Goal: Information Seeking & Learning: Learn about a topic

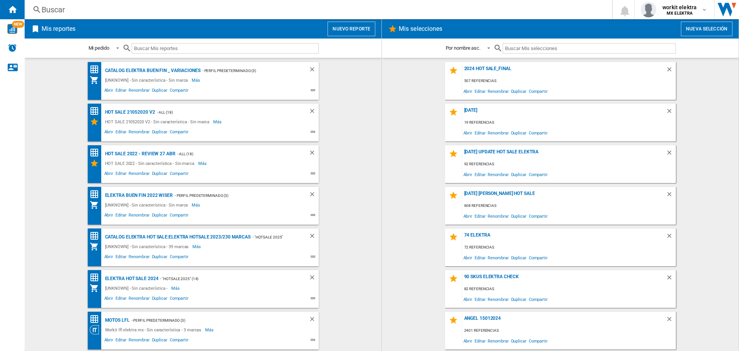
click at [337, 28] on button "Nuevo reporte" at bounding box center [352, 29] width 48 height 15
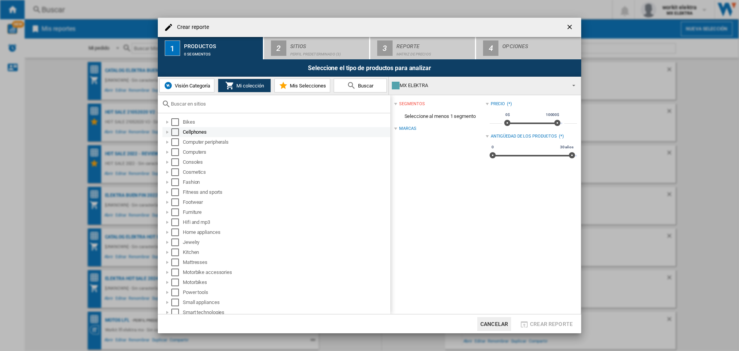
click at [175, 130] on div "Select" at bounding box center [175, 132] width 8 height 8
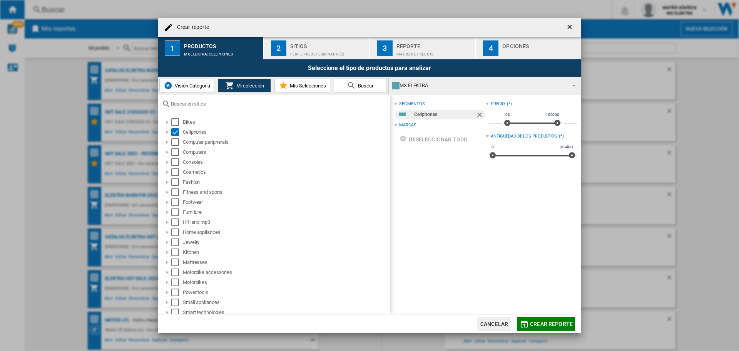
click at [310, 47] on div "Sitios" at bounding box center [328, 44] width 76 height 8
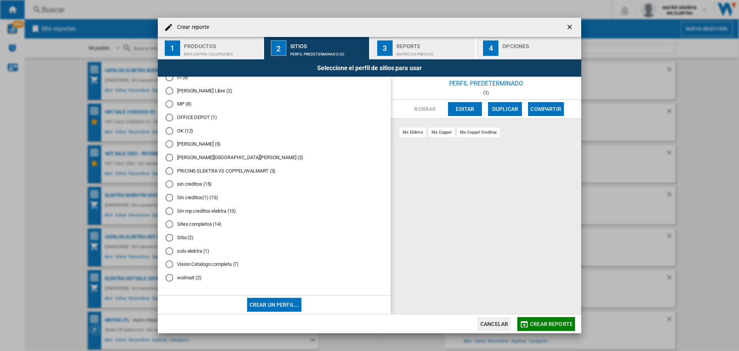
scroll to position [281, 0]
click at [184, 249] on md-radio-button "solo elektra (1)" at bounding box center [274, 250] width 217 height 7
click at [540, 320] on button "Crear reporte" at bounding box center [546, 324] width 58 height 14
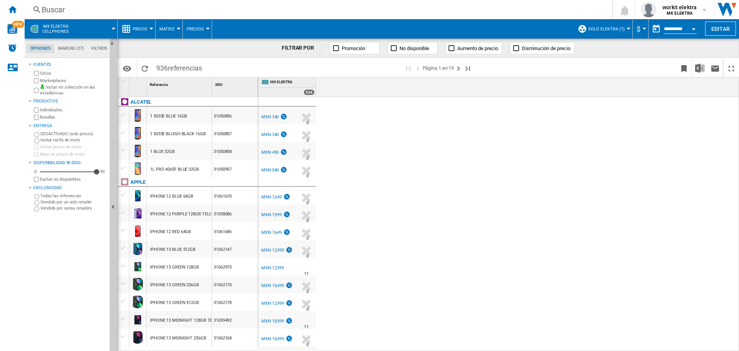
click at [269, 116] on div "MXN 340" at bounding box center [269, 116] width 17 height 5
click at [129, 24] on ng-md-icon at bounding box center [126, 28] width 9 height 9
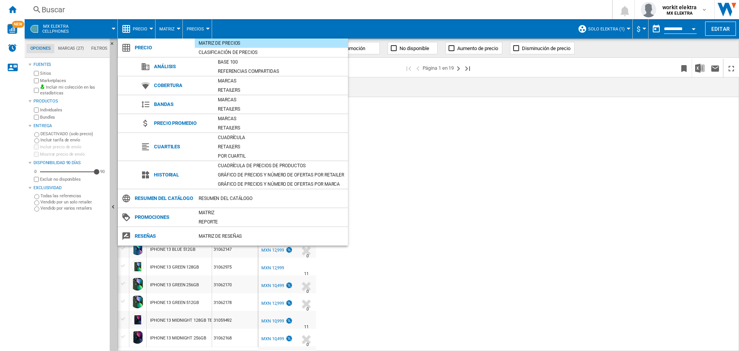
click at [95, 26] on md-backdrop at bounding box center [369, 175] width 739 height 351
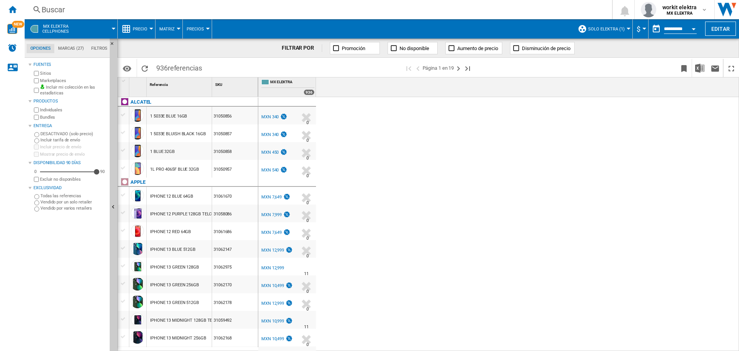
click at [114, 26] on md-menu "MX ELEKTRA Cellphones" at bounding box center [71, 28] width 93 height 19
click at [80, 27] on span at bounding box center [97, 28] width 34 height 19
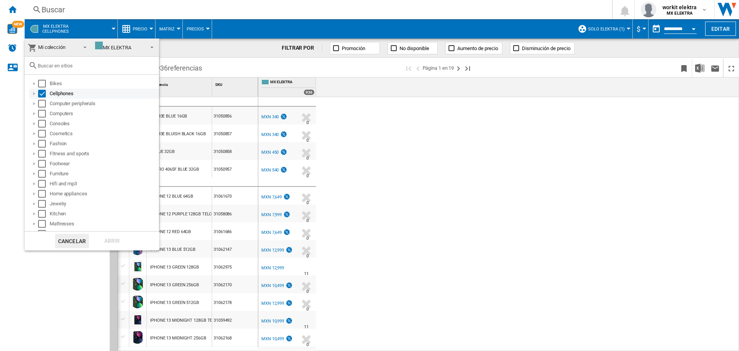
click at [43, 96] on div "Select" at bounding box center [42, 94] width 8 height 8
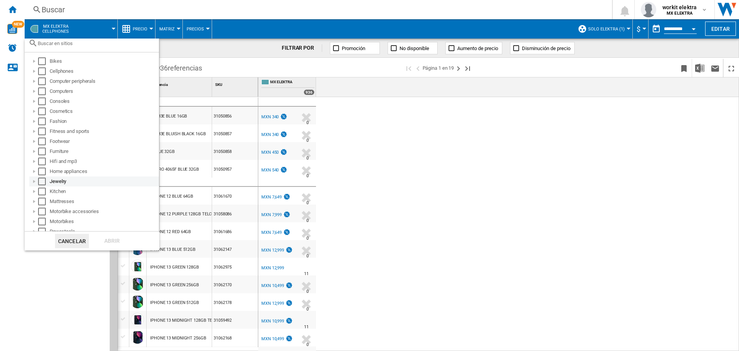
scroll to position [38, 0]
click at [41, 186] on div "Select" at bounding box center [42, 185] width 8 height 8
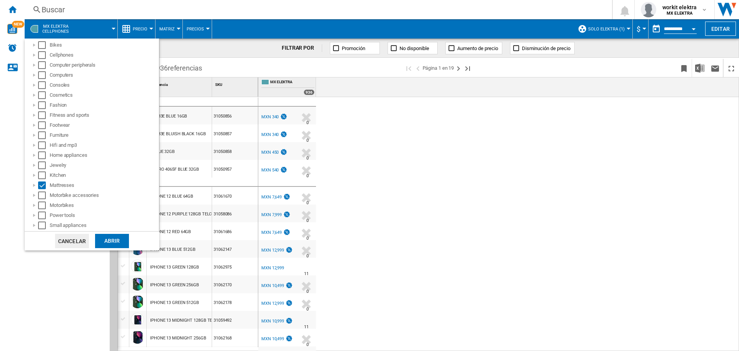
click at [113, 237] on div "Abrir" at bounding box center [112, 241] width 34 height 14
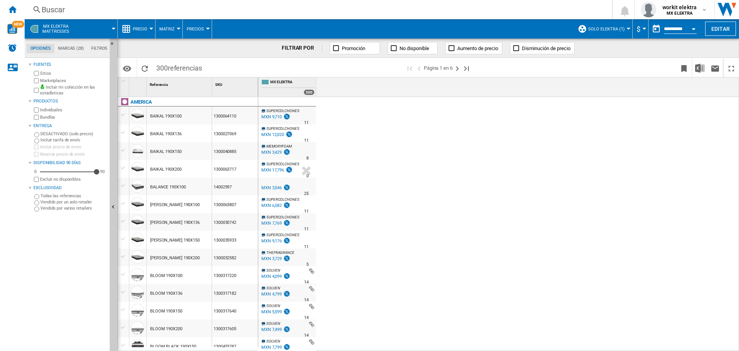
click at [143, 33] on button "Precio" at bounding box center [142, 28] width 18 height 19
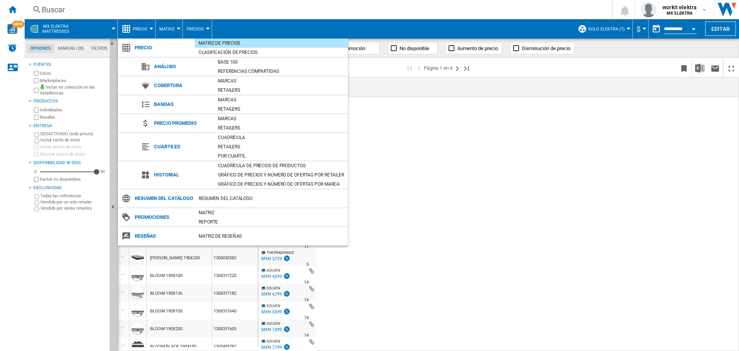
click at [90, 34] on md-backdrop at bounding box center [369, 175] width 739 height 351
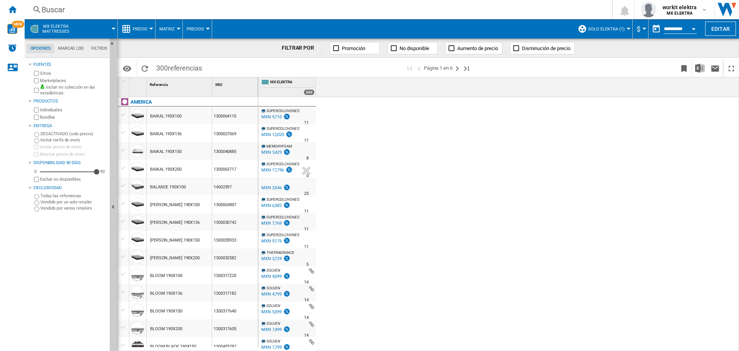
click at [107, 27] on span at bounding box center [96, 28] width 33 height 19
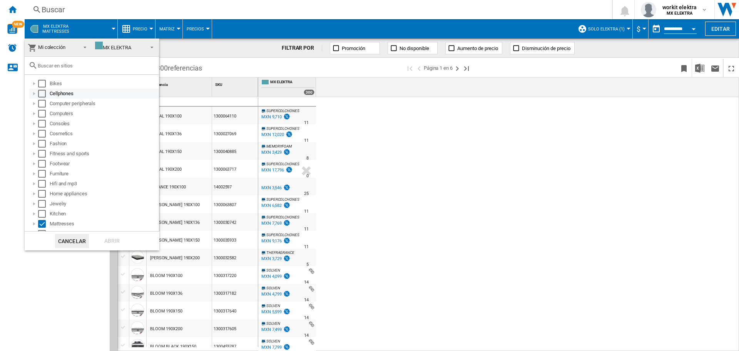
click at [43, 93] on div "Select" at bounding box center [42, 94] width 8 height 8
click at [39, 225] on div "Select" at bounding box center [42, 224] width 8 height 8
click at [42, 91] on div "Select" at bounding box center [42, 94] width 8 height 8
click at [43, 114] on div "Select" at bounding box center [42, 114] width 8 height 8
click at [40, 101] on div "Select" at bounding box center [42, 104] width 8 height 8
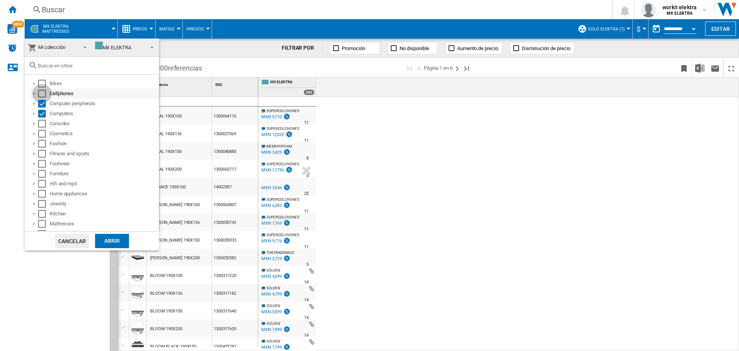
click at [44, 90] on div "Select" at bounding box center [42, 94] width 8 height 8
click at [42, 85] on div "Select" at bounding box center [42, 84] width 8 height 8
click at [41, 84] on div "Select" at bounding box center [42, 84] width 8 height 8
click at [41, 94] on div "Select" at bounding box center [42, 94] width 8 height 8
click at [41, 104] on div "Select" at bounding box center [42, 104] width 8 height 8
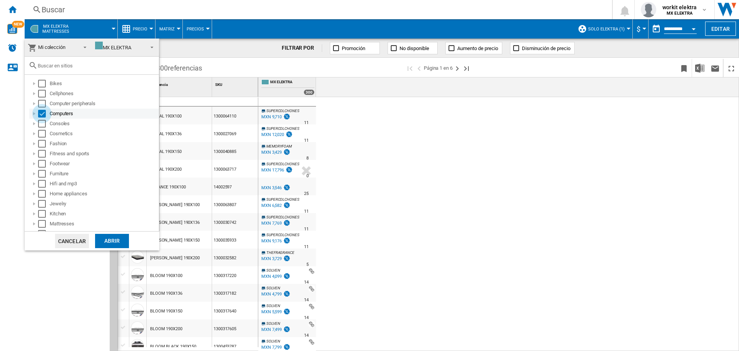
click at [40, 113] on div "Select" at bounding box center [42, 114] width 8 height 8
click at [38, 81] on div at bounding box center [34, 84] width 8 height 8
drag, startPoint x: 47, startPoint y: 80, endPoint x: 46, endPoint y: 84, distance: 3.9
click at [46, 80] on md-checkbox "Select" at bounding box center [44, 84] width 12 height 8
click at [118, 241] on div "Abrir" at bounding box center [112, 241] width 34 height 14
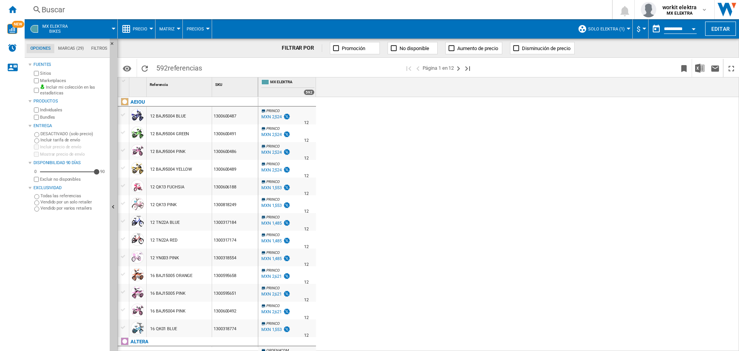
click at [87, 25] on span at bounding box center [96, 28] width 35 height 19
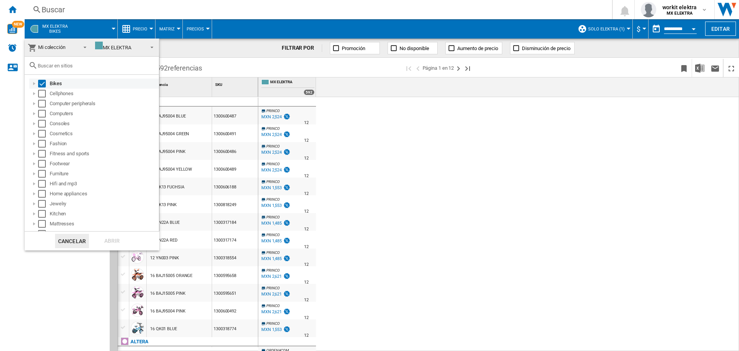
click at [42, 84] on div "Select" at bounding box center [42, 84] width 8 height 8
click at [41, 102] on div "Select" at bounding box center [42, 104] width 8 height 8
click at [105, 238] on div "Abrir" at bounding box center [112, 241] width 34 height 14
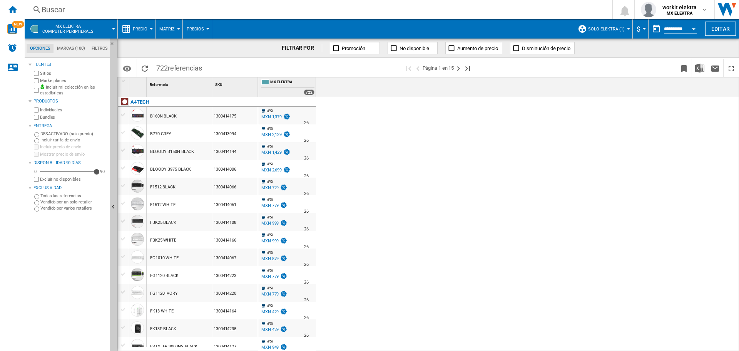
click at [77, 26] on span "MX ELEKTRA Computer peripherals" at bounding box center [67, 29] width 51 height 10
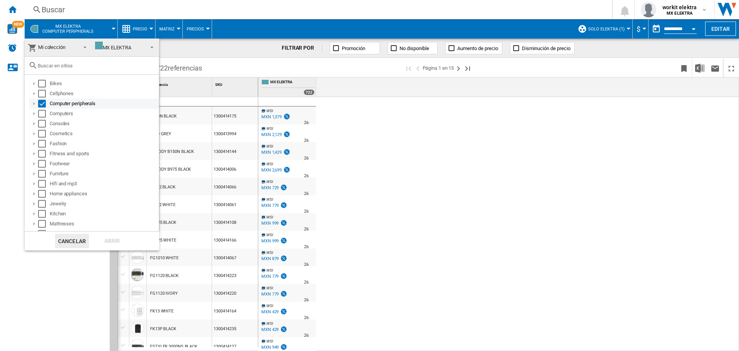
click at [43, 103] on div "Select" at bounding box center [42, 104] width 8 height 8
click at [41, 120] on div "Select" at bounding box center [42, 124] width 8 height 8
click at [40, 113] on div "Select" at bounding box center [42, 114] width 8 height 8
click at [40, 123] on div "Select" at bounding box center [42, 124] width 8 height 8
click at [120, 235] on div "Abrir" at bounding box center [112, 241] width 34 height 14
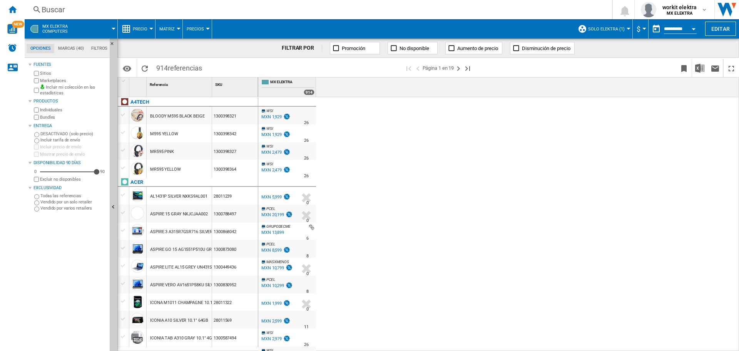
click at [105, 27] on span at bounding box center [96, 28] width 35 height 19
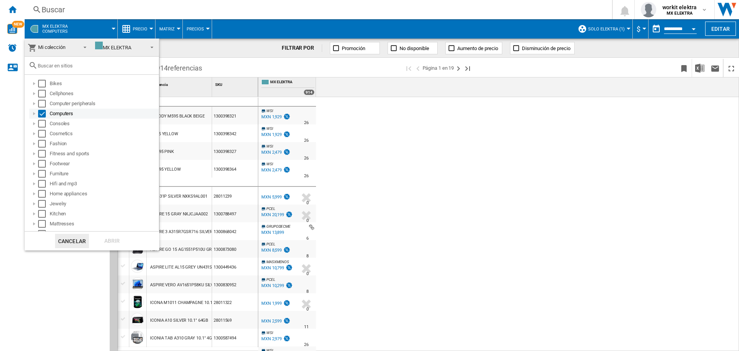
click at [43, 114] on div "Select" at bounding box center [42, 114] width 8 height 8
click at [40, 122] on div "Select" at bounding box center [42, 124] width 8 height 8
click at [115, 238] on div "Abrir" at bounding box center [112, 241] width 34 height 14
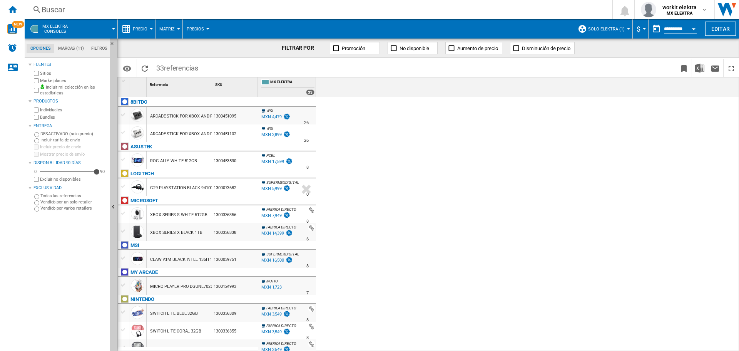
click at [102, 30] on span at bounding box center [96, 28] width 35 height 19
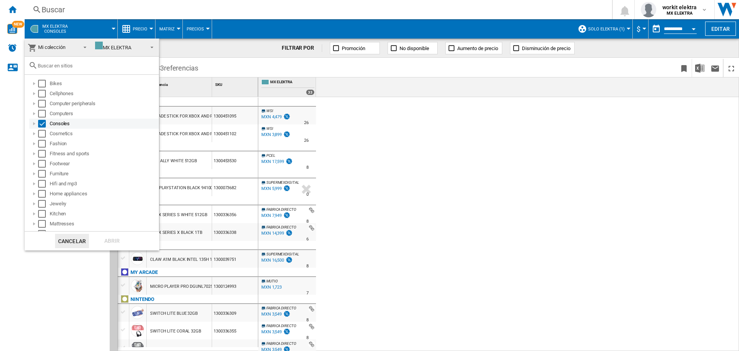
click at [41, 123] on div "Select" at bounding box center [42, 124] width 8 height 8
click at [43, 94] on div "Select" at bounding box center [42, 94] width 8 height 8
click at [115, 233] on md-dialog-actions "Cancelar Abrir" at bounding box center [92, 240] width 135 height 19
click at [107, 236] on div "Abrir" at bounding box center [112, 241] width 34 height 14
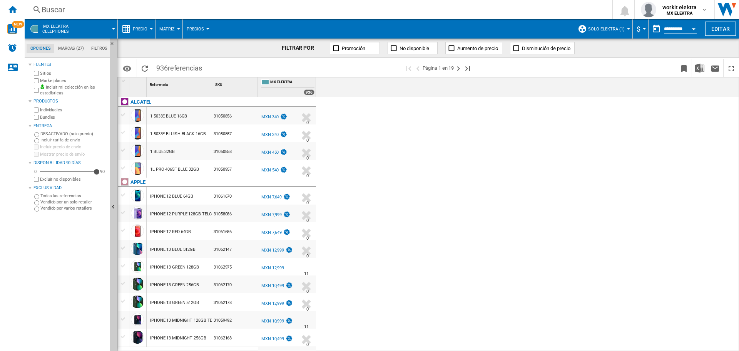
click at [71, 28] on button "MX ELEKTRA Cellphones" at bounding box center [59, 28] width 34 height 19
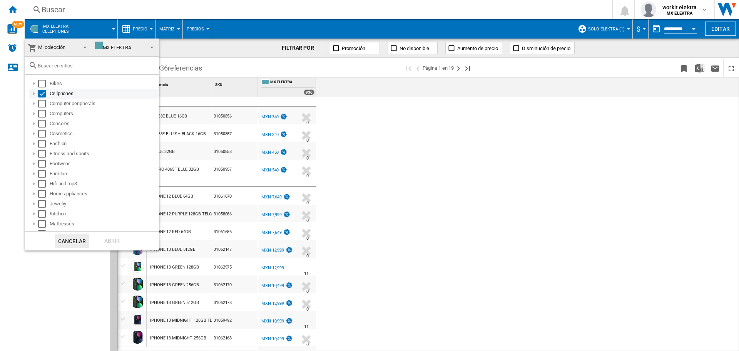
click at [41, 94] on div "Select" at bounding box center [42, 94] width 8 height 8
click at [44, 133] on div "Select" at bounding box center [42, 134] width 8 height 8
click at [112, 236] on div "Abrir" at bounding box center [112, 241] width 34 height 14
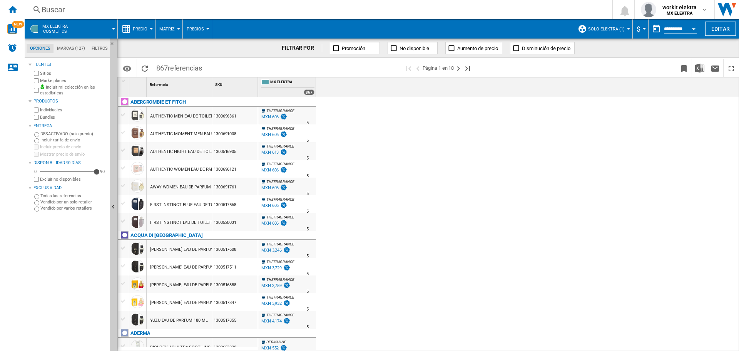
click at [88, 29] on span at bounding box center [96, 28] width 35 height 19
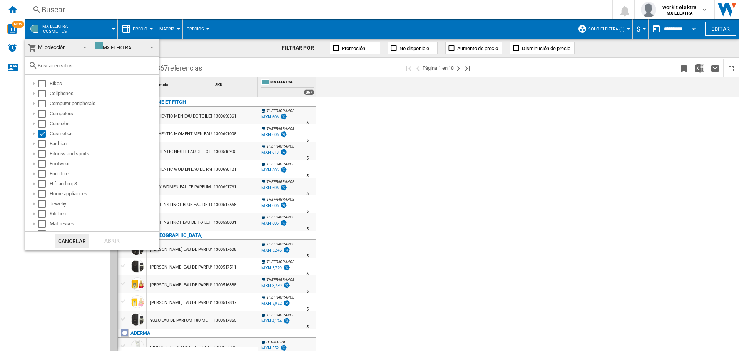
click at [88, 29] on md-backdrop at bounding box center [369, 175] width 739 height 351
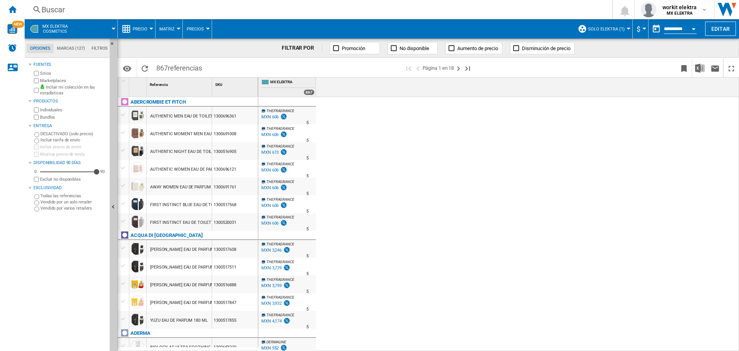
click at [85, 29] on span at bounding box center [96, 28] width 35 height 19
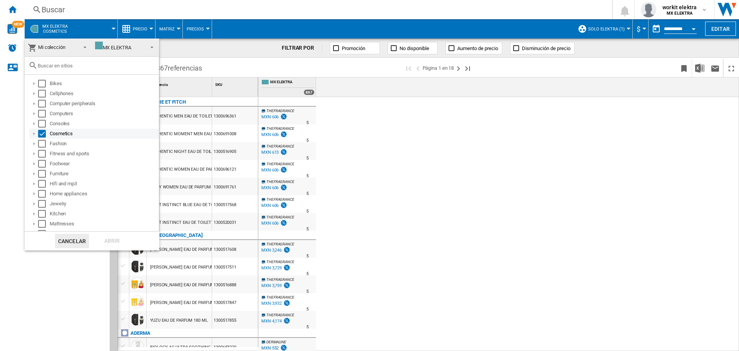
click at [44, 132] on div "Select" at bounding box center [42, 134] width 8 height 8
click at [42, 148] on div "Fashion" at bounding box center [94, 144] width 130 height 10
click at [41, 142] on div "Select" at bounding box center [42, 144] width 8 height 8
click at [110, 241] on div "Abrir" at bounding box center [112, 241] width 34 height 14
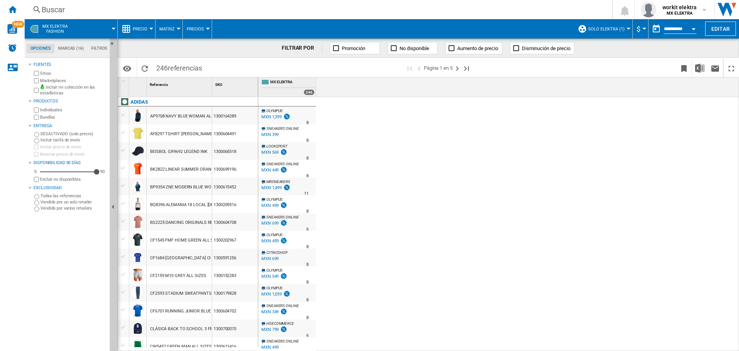
click at [89, 25] on span at bounding box center [96, 28] width 35 height 19
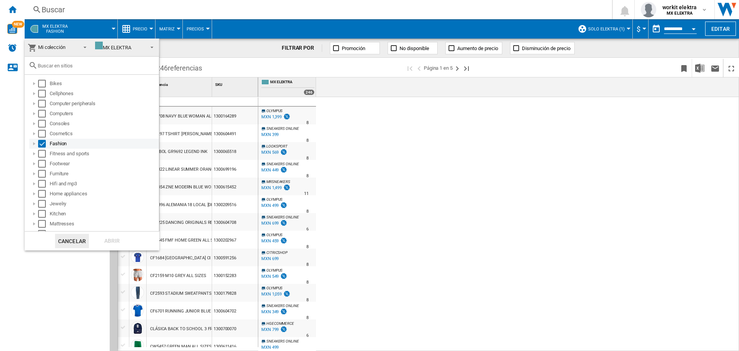
click at [43, 142] on div "Select" at bounding box center [42, 144] width 8 height 8
click at [43, 153] on div "Select" at bounding box center [42, 154] width 8 height 8
click at [116, 237] on div "Abrir" at bounding box center [112, 241] width 34 height 14
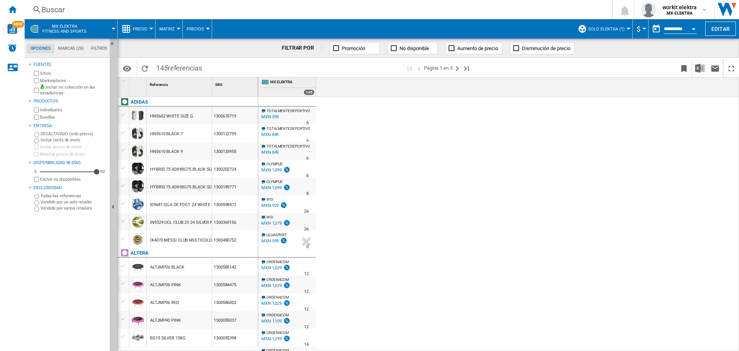
click at [108, 32] on span at bounding box center [105, 28] width 16 height 19
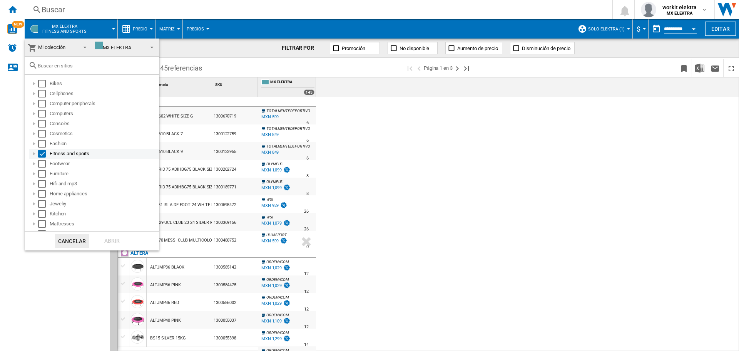
click at [41, 156] on div "Select" at bounding box center [42, 154] width 8 height 8
click at [41, 165] on div "Select" at bounding box center [42, 164] width 8 height 8
click at [96, 238] on div "Abrir" at bounding box center [112, 241] width 34 height 14
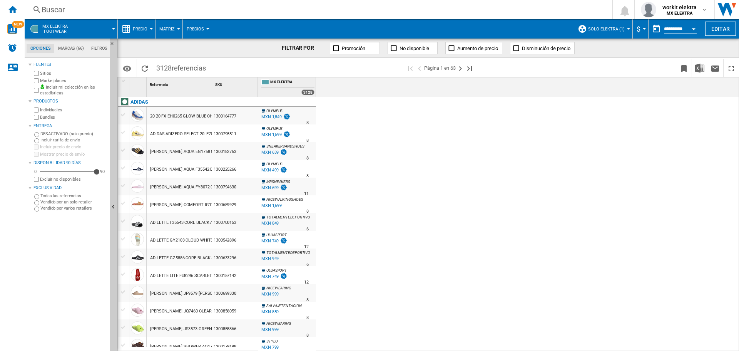
click at [113, 30] on span at bounding box center [96, 28] width 35 height 19
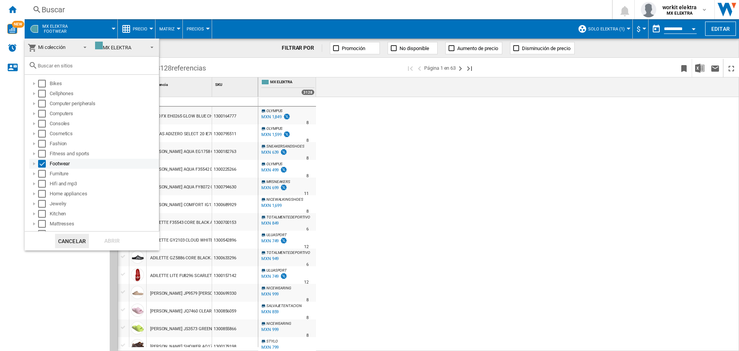
click at [37, 164] on div at bounding box center [34, 164] width 8 height 8
click at [43, 166] on div "Select" at bounding box center [42, 164] width 8 height 8
click at [42, 187] on div "Furniture" at bounding box center [94, 184] width 130 height 10
click at [40, 182] on div "Select" at bounding box center [42, 184] width 8 height 8
click at [114, 245] on div "Abrir" at bounding box center [112, 241] width 34 height 14
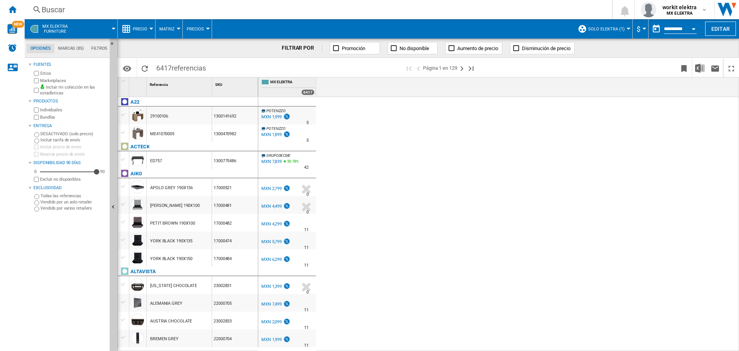
click at [100, 32] on span at bounding box center [96, 28] width 35 height 19
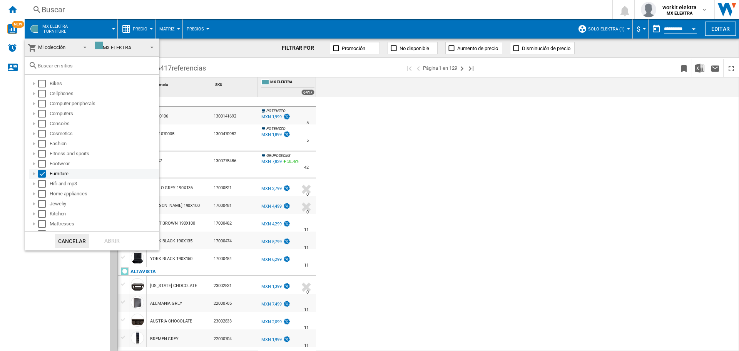
click at [45, 173] on div "Select" at bounding box center [42, 174] width 8 height 8
click at [45, 184] on div "Select" at bounding box center [42, 184] width 8 height 8
click at [104, 244] on div "Abrir" at bounding box center [112, 241] width 34 height 14
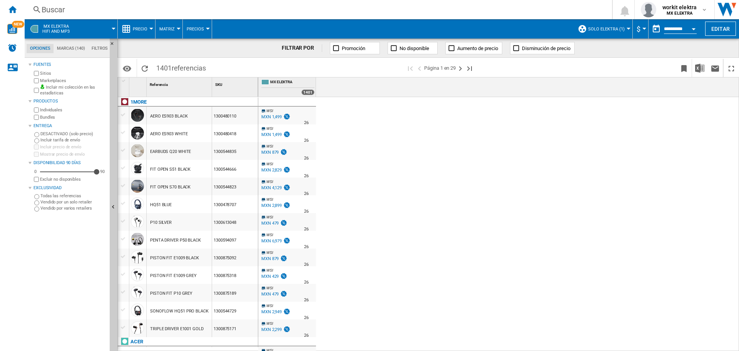
click at [97, 36] on span at bounding box center [96, 28] width 33 height 19
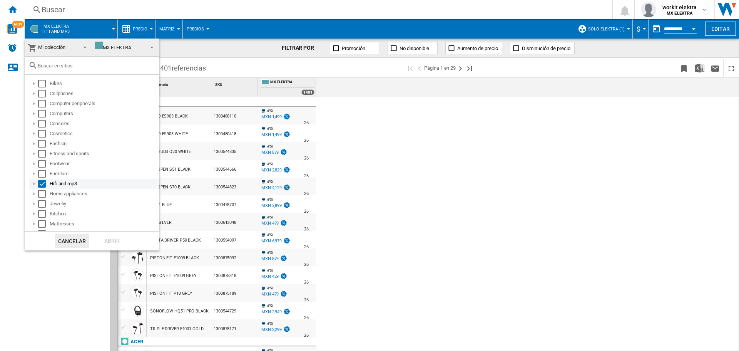
click at [43, 183] on div "Select" at bounding box center [42, 184] width 8 height 8
click at [45, 196] on div "Select" at bounding box center [42, 194] width 8 height 8
click at [110, 235] on div "Abrir" at bounding box center [112, 241] width 34 height 14
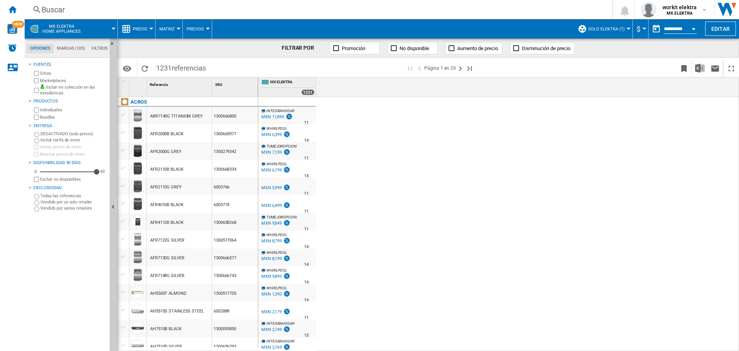
click at [84, 25] on button "MX ELEKTRA Home appliances" at bounding box center [65, 28] width 46 height 19
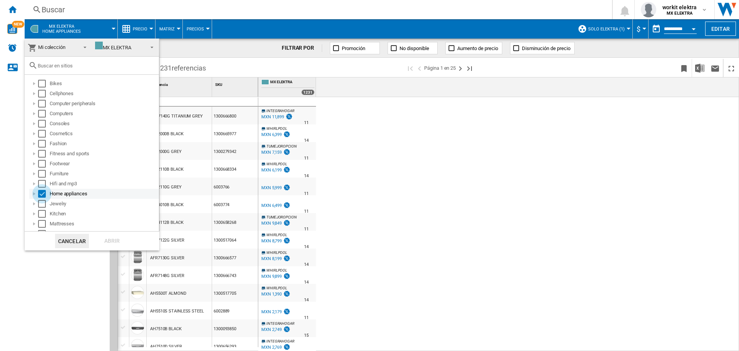
click at [43, 193] on div "Select" at bounding box center [42, 194] width 8 height 8
click at [43, 205] on div "Select" at bounding box center [42, 204] width 8 height 8
click at [108, 240] on div "Abrir" at bounding box center [112, 241] width 34 height 14
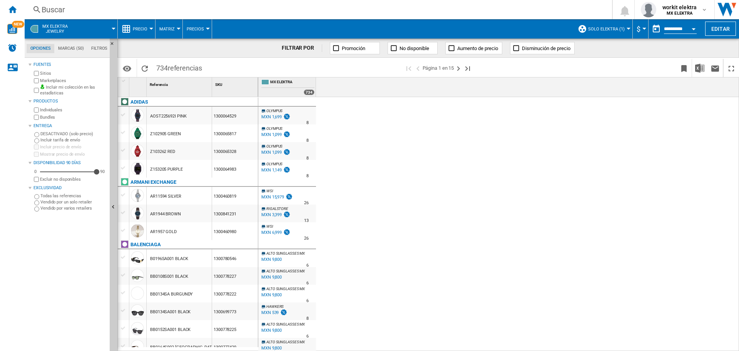
click at [95, 25] on span at bounding box center [96, 28] width 35 height 19
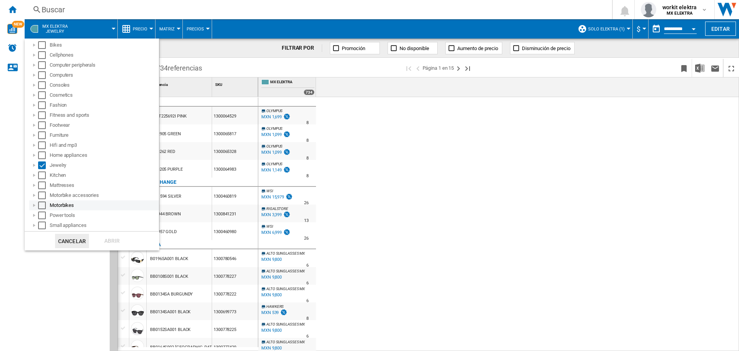
scroll to position [77, 0]
click at [44, 123] on div "Select" at bounding box center [42, 127] width 8 height 8
click at [44, 139] on div "Select" at bounding box center [42, 137] width 8 height 8
click at [114, 241] on div "Abrir" at bounding box center [112, 241] width 34 height 14
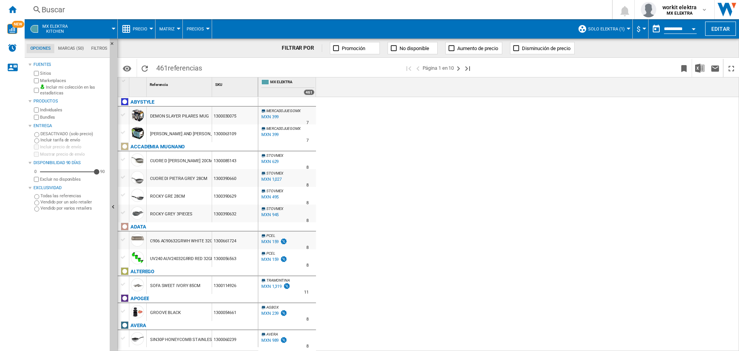
click at [70, 30] on button "MX ELEKTRA Kitchen" at bounding box center [58, 28] width 33 height 19
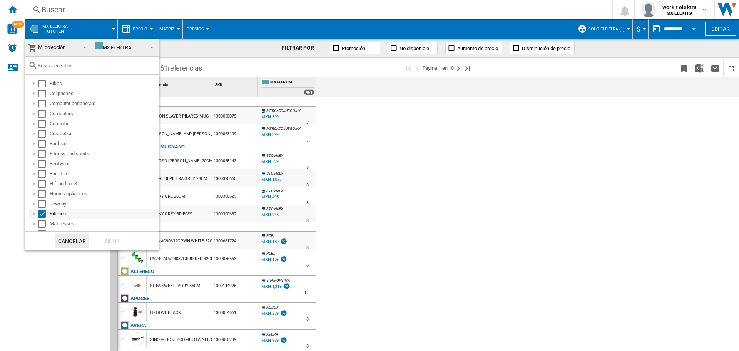
click at [41, 214] on div "Select" at bounding box center [42, 214] width 8 height 8
click at [41, 224] on div "Select" at bounding box center [42, 224] width 8 height 8
click at [105, 241] on div "Abrir" at bounding box center [112, 241] width 34 height 14
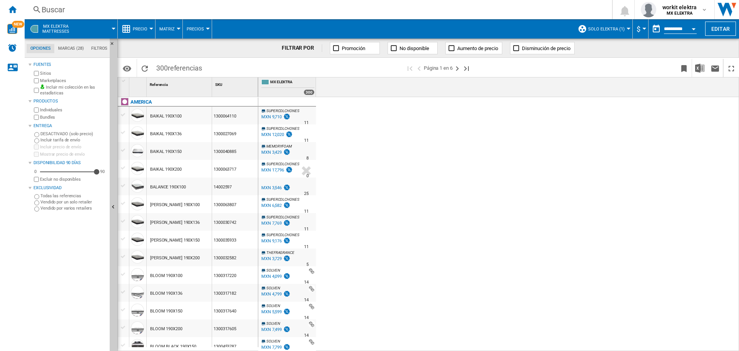
click at [94, 26] on span at bounding box center [96, 28] width 33 height 19
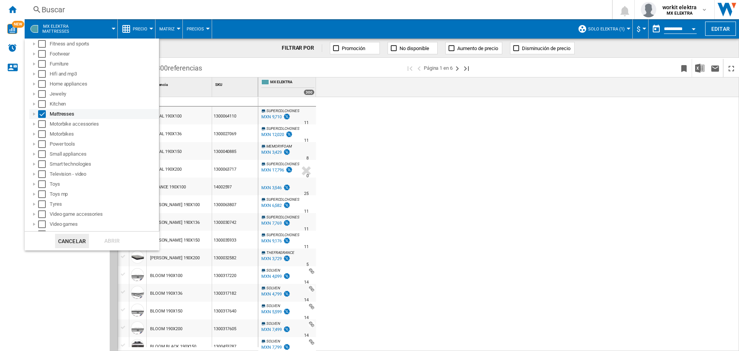
scroll to position [115, 0]
click at [43, 107] on div "Select" at bounding box center [42, 108] width 8 height 8
click at [40, 123] on div "Motorbike accessories" at bounding box center [94, 118] width 130 height 10
drag, startPoint x: 38, startPoint y: 117, endPoint x: 53, endPoint y: 126, distance: 17.2
click at [39, 117] on div "Select" at bounding box center [42, 118] width 8 height 8
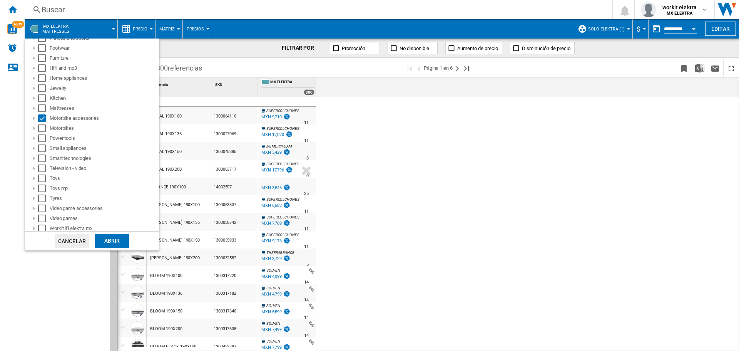
click at [112, 241] on div "Abrir" at bounding box center [112, 241] width 34 height 14
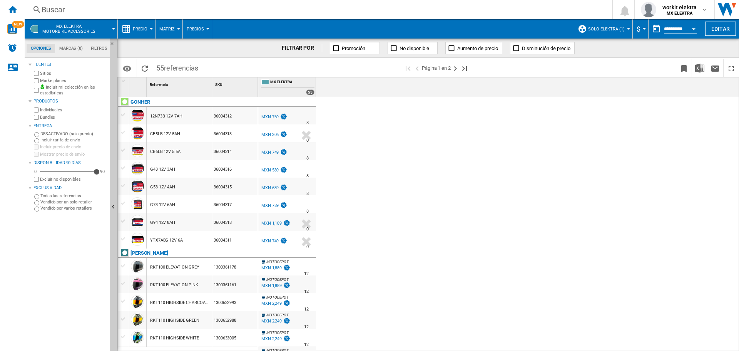
click at [66, 28] on span "MX ELEKTRA Motorbike accessories" at bounding box center [68, 29] width 53 height 10
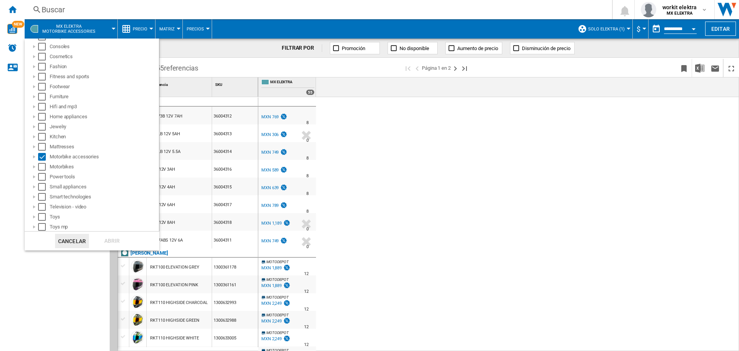
scroll to position [115, 0]
click at [42, 118] on div "Select" at bounding box center [42, 118] width 8 height 8
click at [42, 129] on div "Select" at bounding box center [42, 128] width 8 height 8
click at [107, 237] on div "Abrir" at bounding box center [112, 241] width 34 height 14
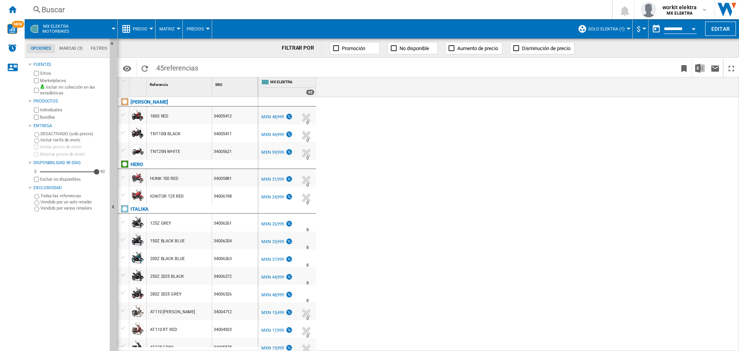
click at [270, 117] on div "MXN 48,999" at bounding box center [272, 116] width 23 height 5
click at [276, 221] on div "MXN 26,999" at bounding box center [272, 223] width 23 height 5
click at [91, 25] on span at bounding box center [96, 28] width 33 height 19
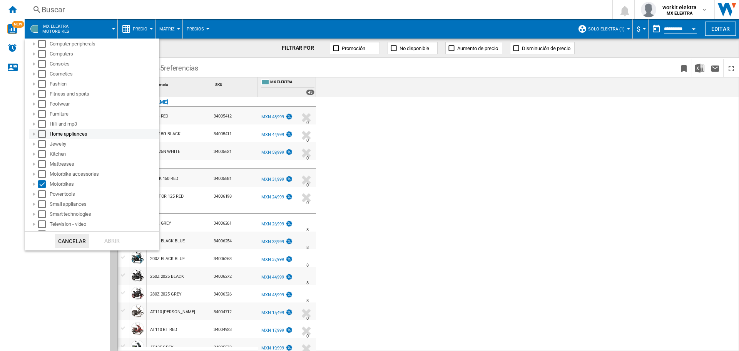
scroll to position [77, 0]
click at [40, 167] on div "Select" at bounding box center [42, 167] width 8 height 8
click at [40, 179] on div "Select" at bounding box center [42, 177] width 8 height 8
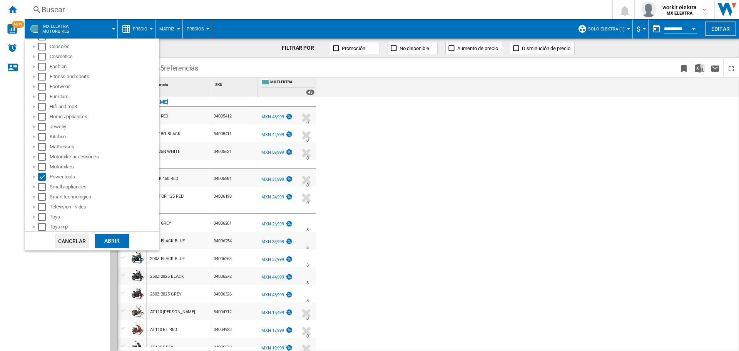
click at [114, 241] on div "Abrir" at bounding box center [112, 241] width 34 height 14
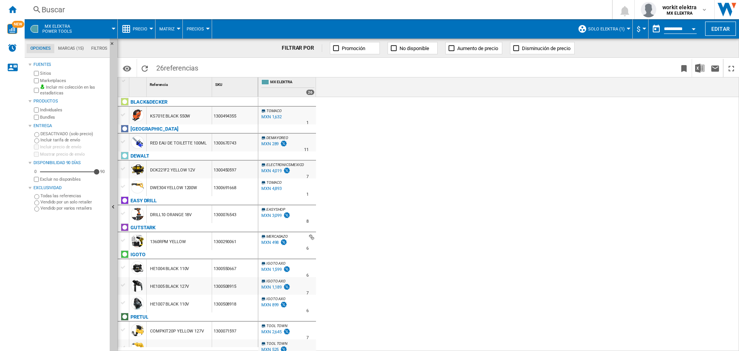
click at [146, 30] on span "Precio" at bounding box center [140, 29] width 15 height 5
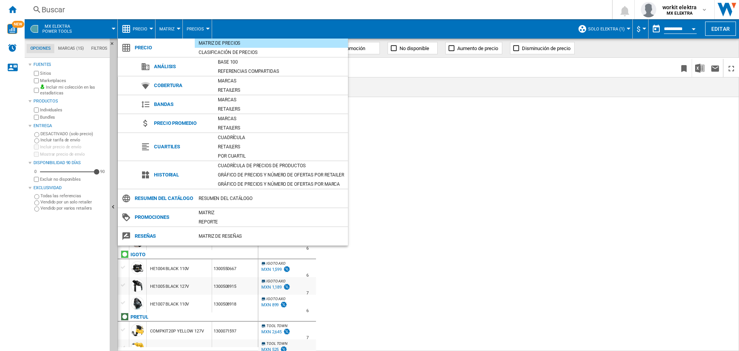
click at [88, 25] on md-backdrop at bounding box center [369, 175] width 739 height 351
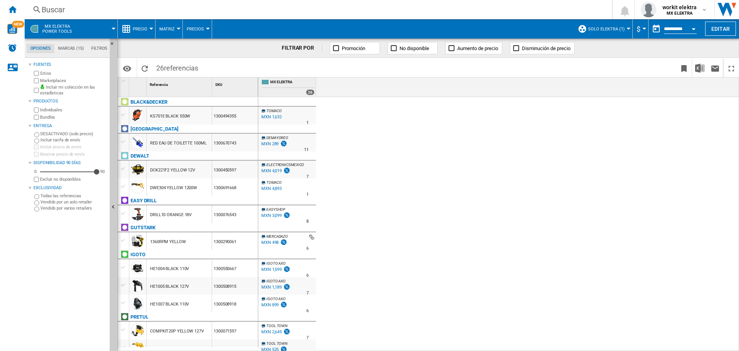
click at [88, 26] on span at bounding box center [98, 28] width 31 height 19
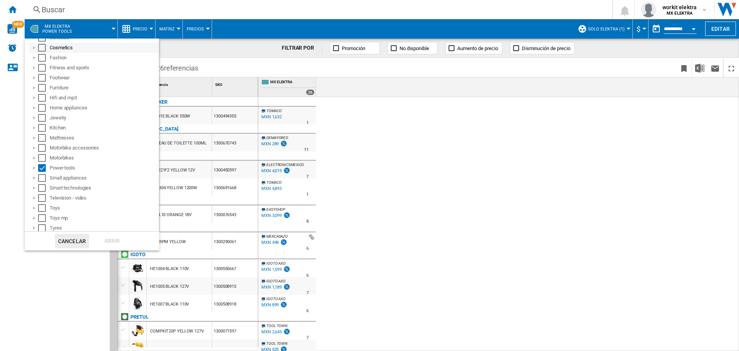
scroll to position [115, 0]
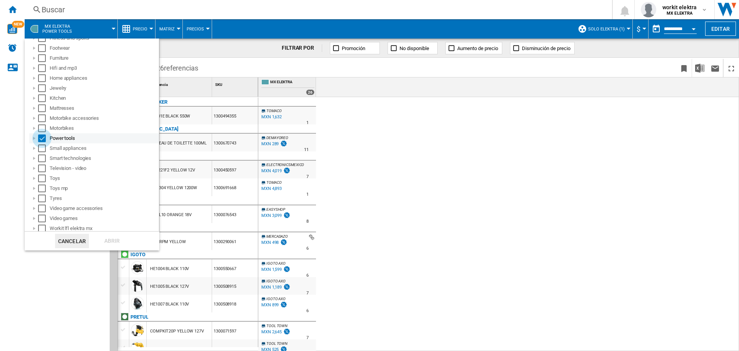
click at [44, 139] on div "Select" at bounding box center [42, 138] width 8 height 8
click at [43, 146] on div "Select" at bounding box center [42, 148] width 8 height 8
click at [106, 237] on div "Abrir" at bounding box center [112, 241] width 34 height 14
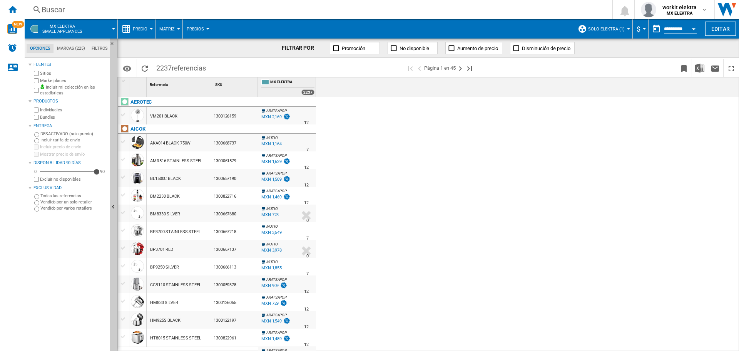
click at [78, 23] on button "MX ELEKTRA Small appliances" at bounding box center [66, 28] width 48 height 19
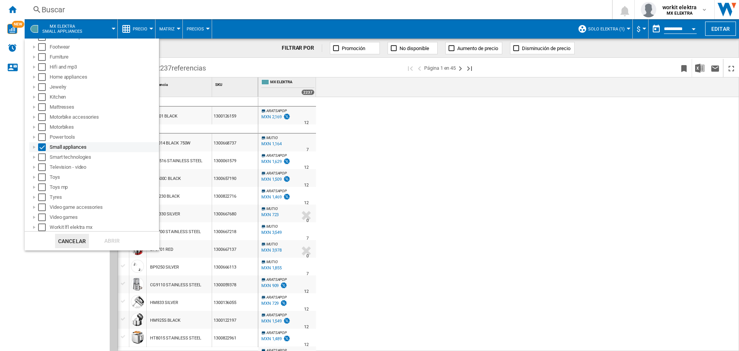
scroll to position [118, 0]
click at [43, 144] on div "Select" at bounding box center [42, 146] width 8 height 8
click at [45, 156] on div "Select" at bounding box center [42, 156] width 8 height 8
click at [110, 245] on div "Abrir" at bounding box center [112, 241] width 34 height 14
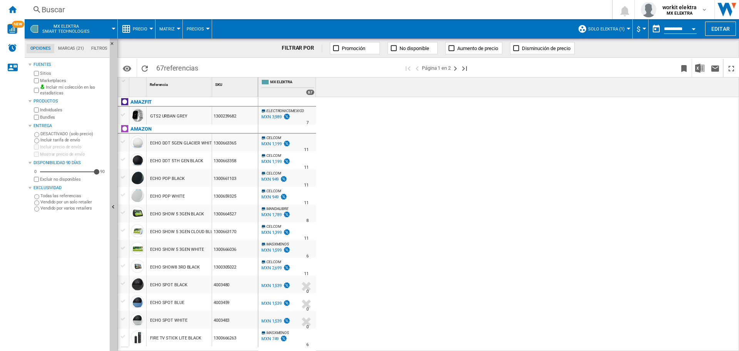
click at [80, 32] on span "MX ELEKTRA Smart technologies" at bounding box center [65, 29] width 47 height 10
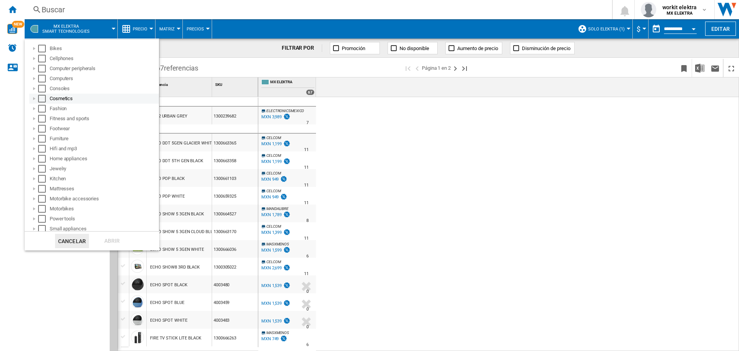
scroll to position [118, 0]
click at [42, 156] on div "Select" at bounding box center [42, 156] width 8 height 8
click at [42, 166] on div "Select" at bounding box center [42, 166] width 8 height 8
click at [102, 236] on div "Abrir" at bounding box center [112, 241] width 34 height 14
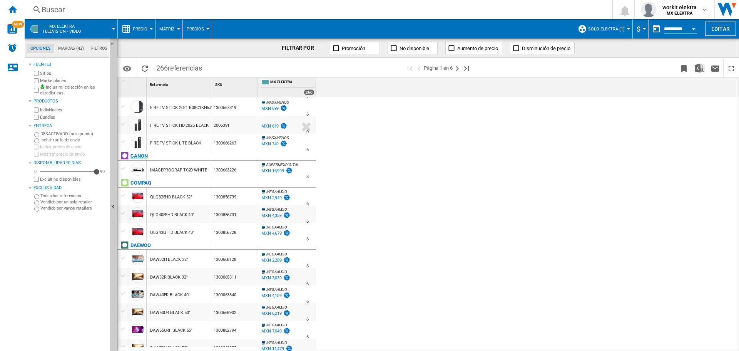
scroll to position [154, 0]
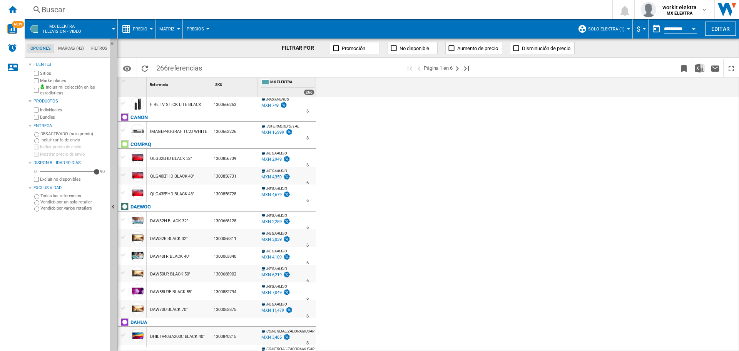
click at [79, 34] on button "MX ELEKTRA Television - video" at bounding box center [65, 28] width 47 height 19
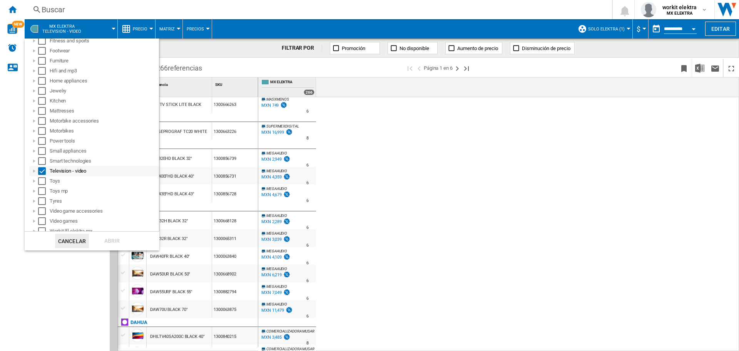
scroll to position [118, 0]
click at [41, 166] on div "Select" at bounding box center [42, 166] width 8 height 8
click at [45, 179] on div "Select" at bounding box center [42, 176] width 8 height 8
click at [106, 239] on div "Abrir" at bounding box center [112, 241] width 34 height 14
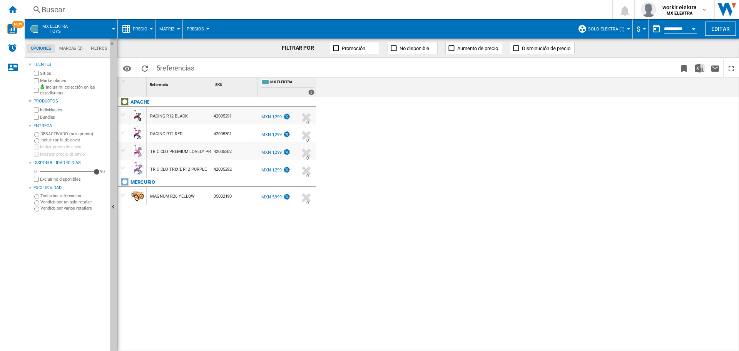
click at [276, 119] on div "MXN 1,299" at bounding box center [271, 116] width 20 height 5
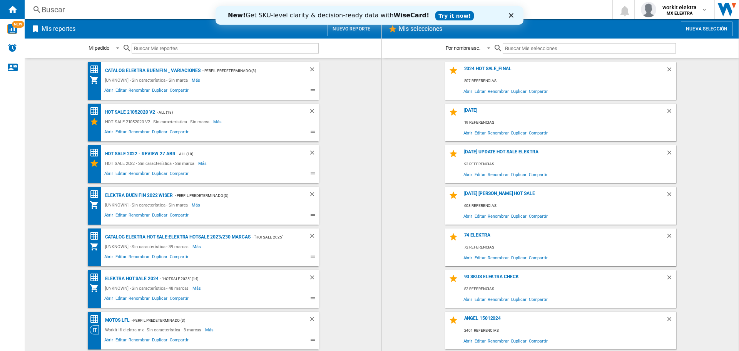
click at [360, 32] on button "Nuevo reporte" at bounding box center [352, 29] width 48 height 15
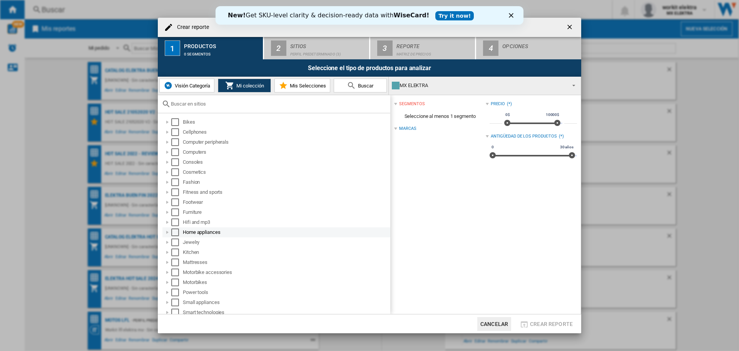
scroll to position [73, 0]
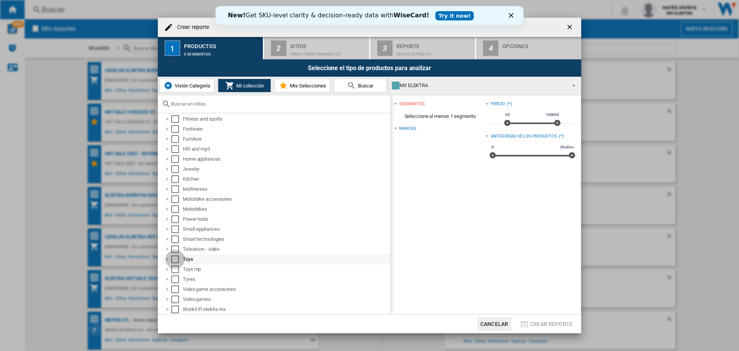
click at [174, 258] on div "Select" at bounding box center [175, 259] width 8 height 8
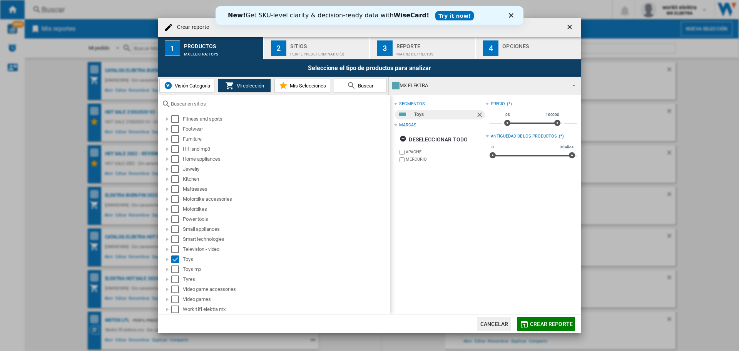
click at [338, 54] on div "Perfil predeterminado (3)" at bounding box center [328, 52] width 76 height 8
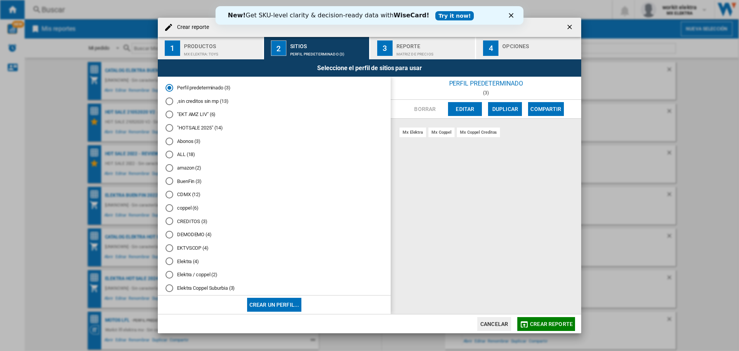
click at [231, 48] on div "MX ELEKTRA:Toys" at bounding box center [222, 52] width 76 height 8
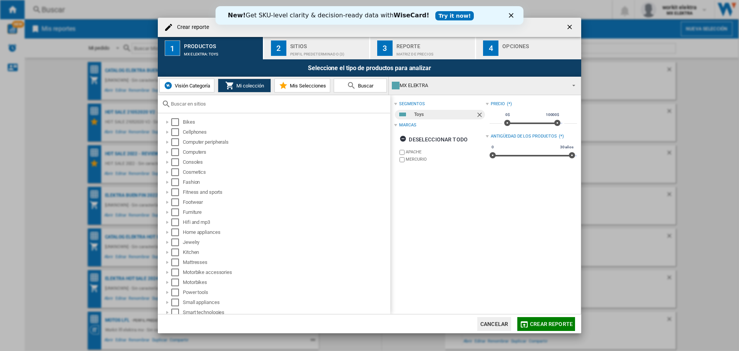
click at [333, 47] on div "Sitios" at bounding box center [328, 44] width 76 height 8
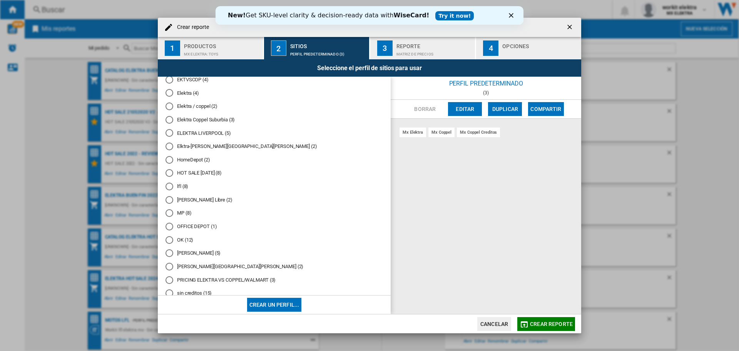
scroll to position [281, 0]
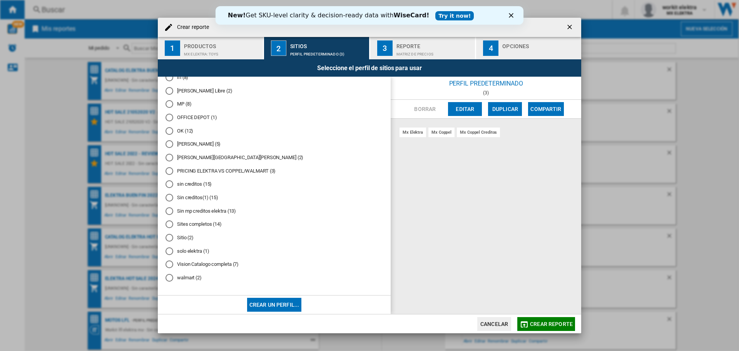
click at [181, 251] on md-radio-button "solo elektra (1)" at bounding box center [274, 250] width 217 height 7
click at [549, 329] on button "Crear reporte" at bounding box center [546, 324] width 58 height 14
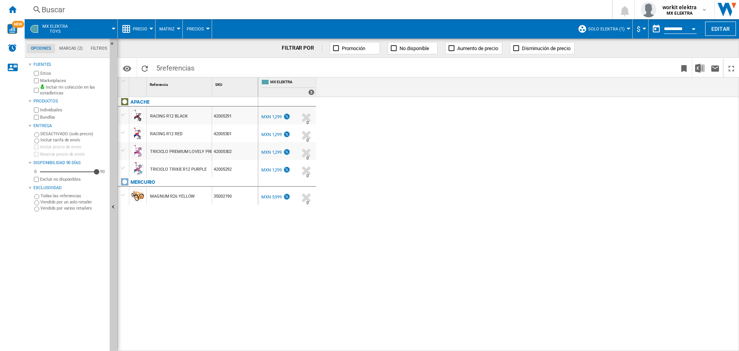
click at [89, 25] on span at bounding box center [96, 28] width 35 height 19
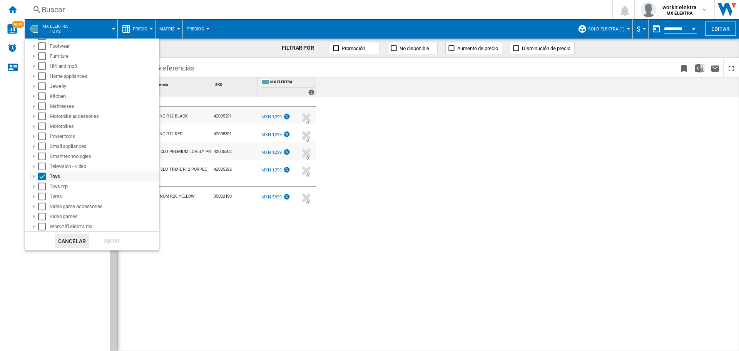
scroll to position [118, 0]
click at [41, 175] on div "Select" at bounding box center [42, 176] width 8 height 8
click at [41, 188] on div "Select" at bounding box center [42, 186] width 8 height 8
click at [110, 245] on div "Abrir" at bounding box center [112, 241] width 34 height 14
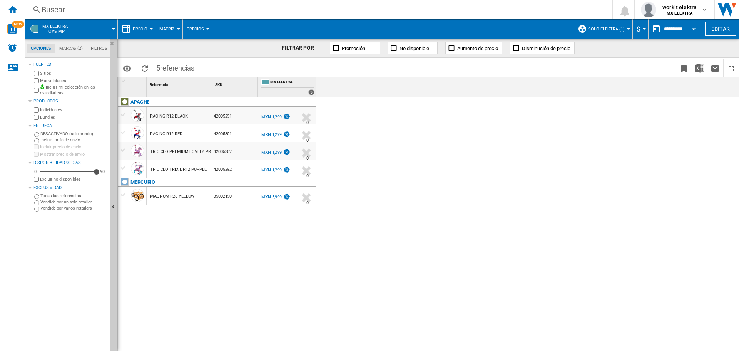
click at [79, 25] on span at bounding box center [96, 28] width 35 height 19
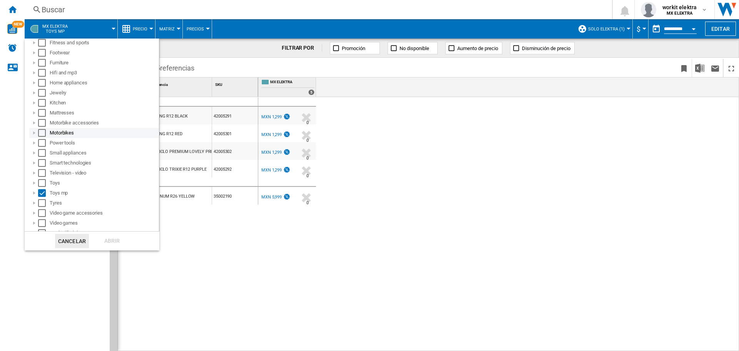
scroll to position [118, 0]
click at [43, 186] on div "Select" at bounding box center [42, 186] width 8 height 8
click at [41, 197] on div "Select" at bounding box center [42, 196] width 8 height 8
click at [114, 234] on div "Abrir" at bounding box center [112, 241] width 34 height 14
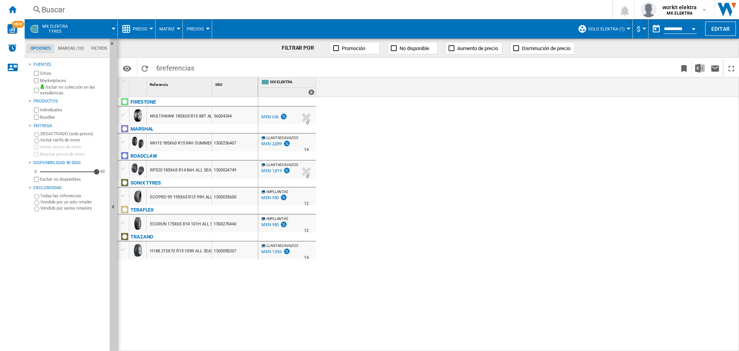
click at [517, 207] on div "MX ELEKTRA 0.0 % MXN 636 % N/A 0 MX ELEKTRA LLANTASCAVAZOS 0.0 %" at bounding box center [498, 224] width 481 height 254
click at [79, 28] on span at bounding box center [96, 28] width 35 height 19
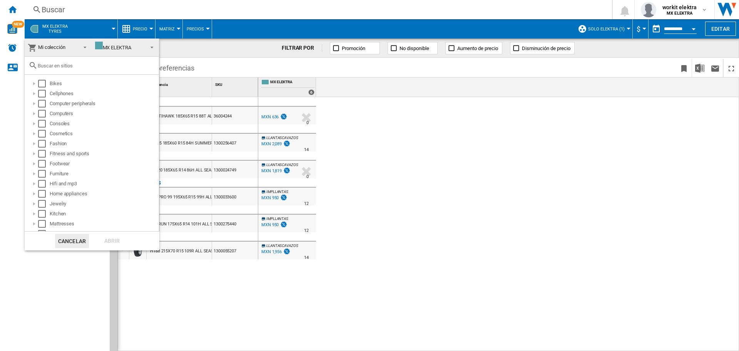
scroll to position [118, 0]
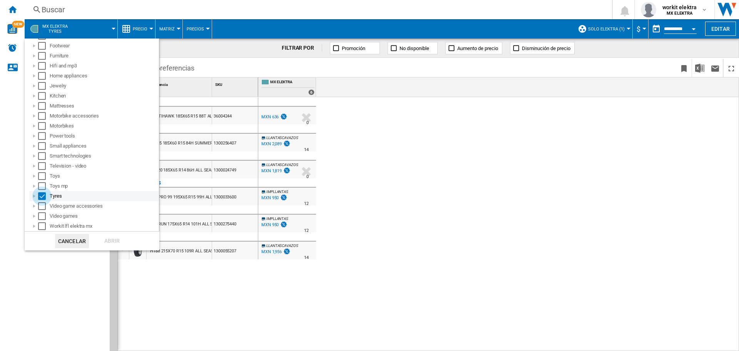
click at [40, 196] on div "Select" at bounding box center [42, 196] width 8 height 8
click at [43, 209] on div "Select" at bounding box center [42, 206] width 8 height 8
click at [109, 236] on div "Abrir" at bounding box center [112, 241] width 34 height 14
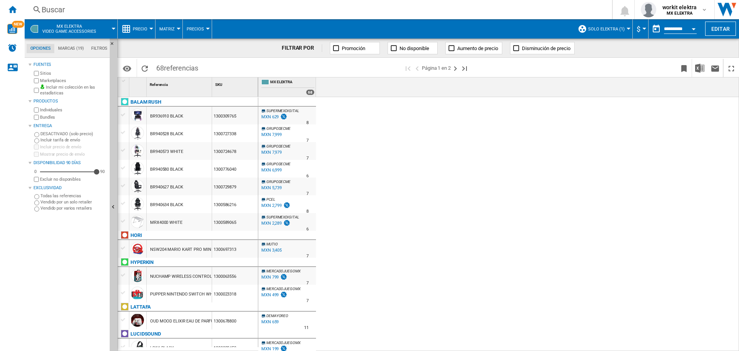
click at [102, 27] on button "MX ELEKTRA Video game accessories" at bounding box center [73, 28] width 62 height 19
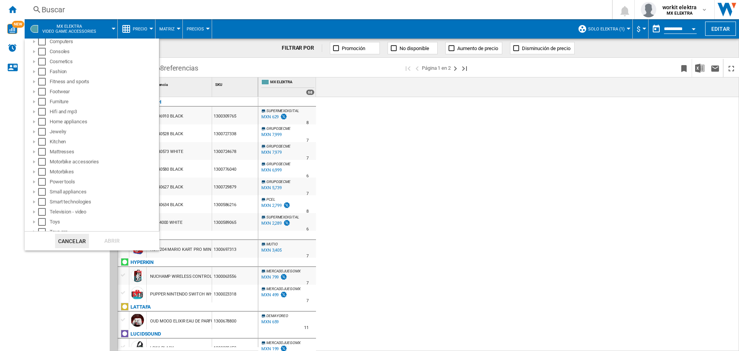
scroll to position [118, 0]
click at [39, 206] on div "Select" at bounding box center [42, 206] width 8 height 8
click at [45, 217] on div "Select" at bounding box center [42, 216] width 8 height 8
click at [122, 241] on div "Abrir" at bounding box center [112, 241] width 34 height 14
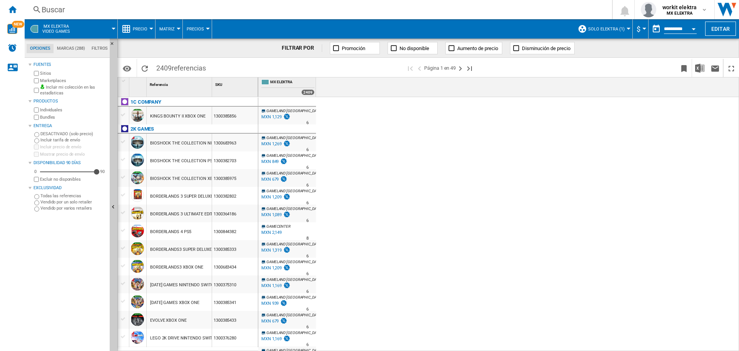
click at [74, 29] on button "MX ELEKTRA Video games" at bounding box center [59, 28] width 35 height 19
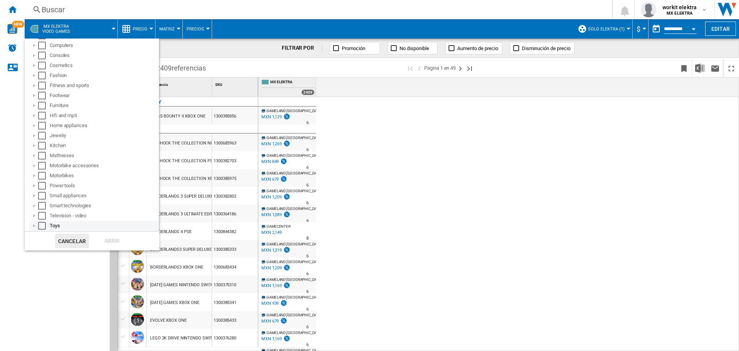
scroll to position [118, 0]
click at [45, 213] on div "Select" at bounding box center [42, 216] width 8 height 8
click at [43, 224] on div "Select" at bounding box center [42, 226] width 8 height 8
click at [132, 248] on span at bounding box center [145, 240] width 27 height 19
click at [122, 243] on div "Abrir" at bounding box center [112, 241] width 34 height 14
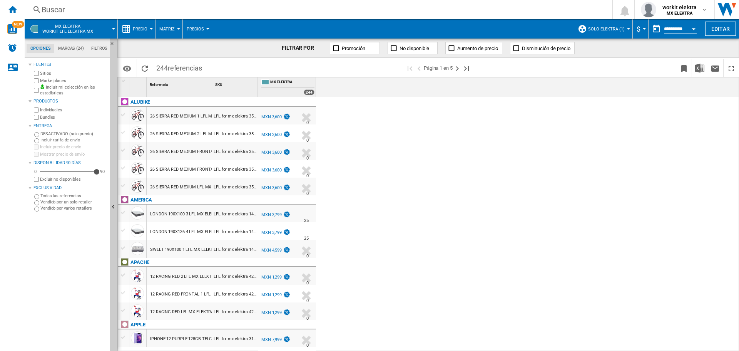
click at [64, 30] on span "MX ELEKTRA Workit lfl elektra mx" at bounding box center [67, 29] width 51 height 10
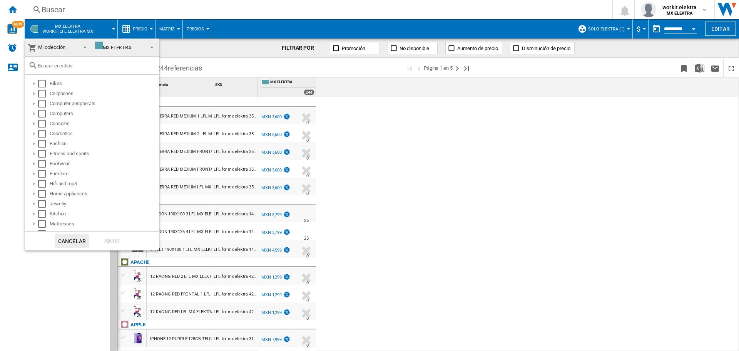
click at [65, 25] on md-backdrop at bounding box center [369, 175] width 739 height 351
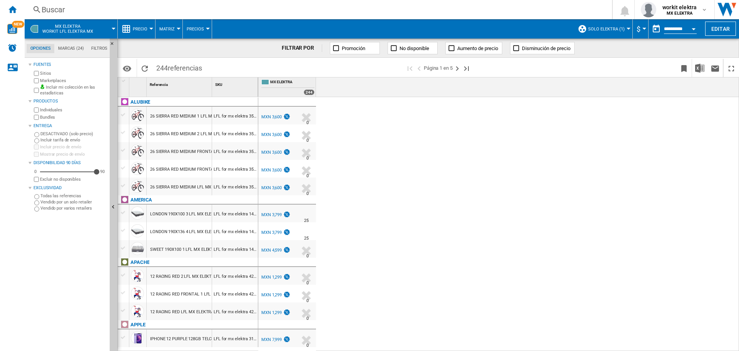
click at [66, 24] on span "MX ELEKTRA Workit lfl elektra mx" at bounding box center [67, 29] width 51 height 10
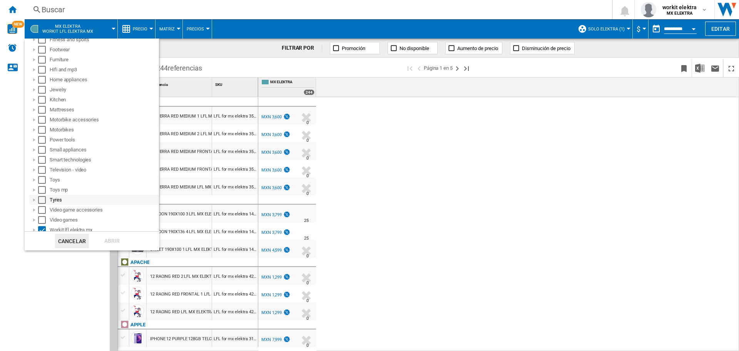
scroll to position [118, 0]
click at [42, 207] on div "Select" at bounding box center [42, 206] width 8 height 8
click at [44, 226] on div "Select" at bounding box center [42, 226] width 8 height 8
click at [119, 241] on div "Abrir" at bounding box center [112, 241] width 34 height 14
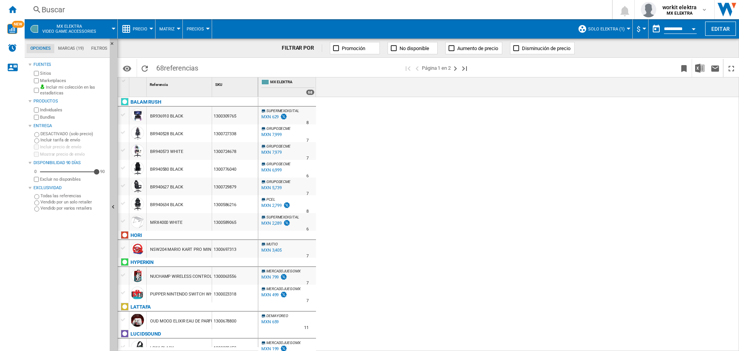
click at [66, 28] on span "MX ELEKTRA Video game accessories" at bounding box center [69, 29] width 54 height 10
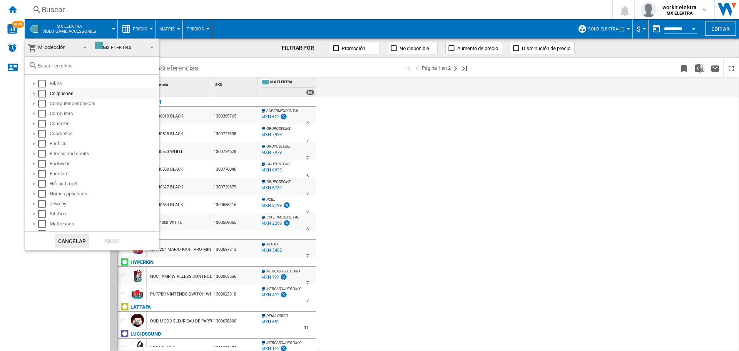
click at [42, 91] on div "Select" at bounding box center [42, 94] width 8 height 8
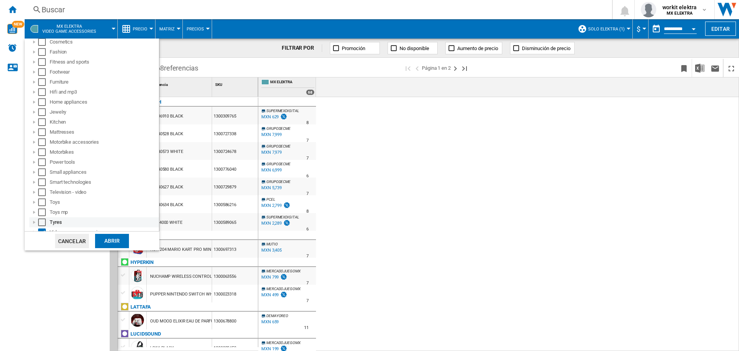
scroll to position [118, 0]
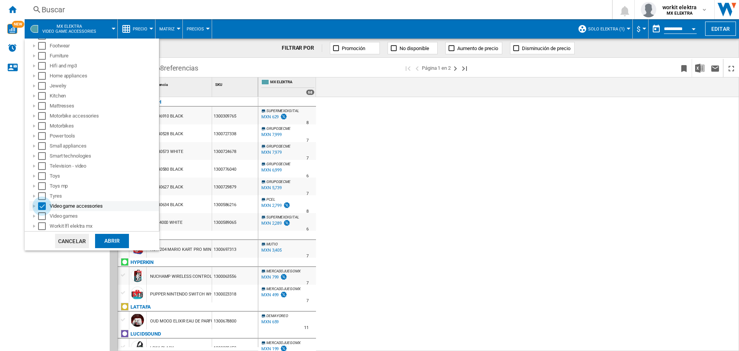
click at [41, 203] on div "Select" at bounding box center [42, 206] width 8 height 8
click at [110, 241] on div "Abrir" at bounding box center [112, 241] width 34 height 14
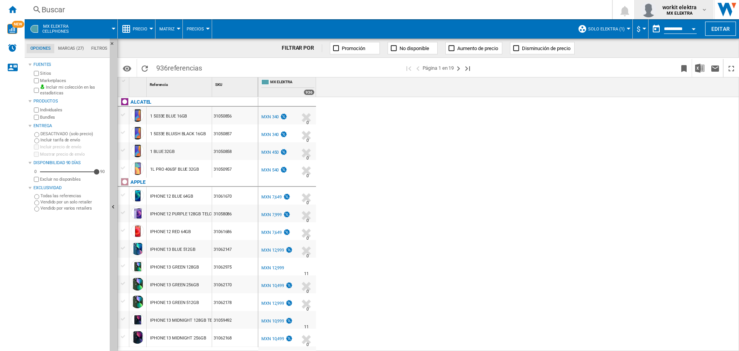
click at [690, 2] on div "workit elektra MX ELEKTRA" at bounding box center [674, 9] width 67 height 15
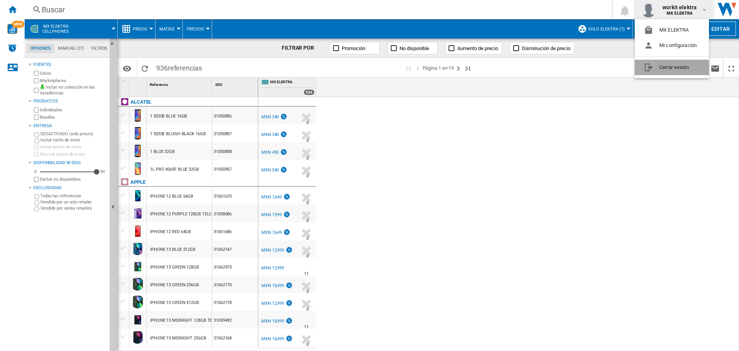
click at [663, 70] on button "Cerrar sesión" at bounding box center [672, 67] width 74 height 15
